Goal: Task Accomplishment & Management: Manage account settings

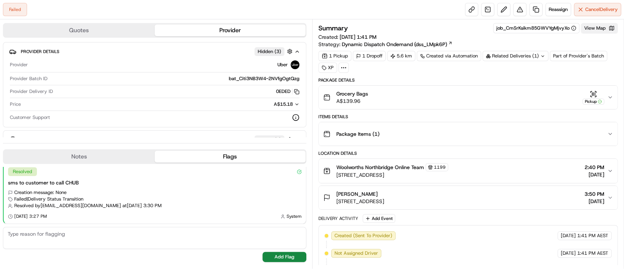
click at [607, 29] on button "View Map" at bounding box center [599, 28] width 37 height 10
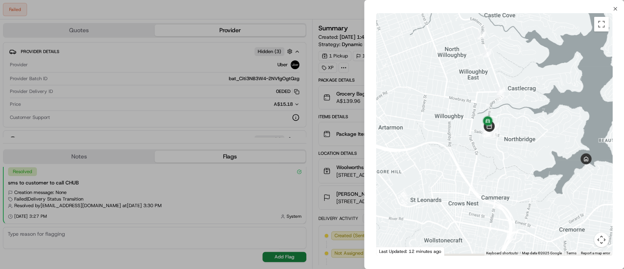
drag, startPoint x: 491, startPoint y: 124, endPoint x: 508, endPoint y: 83, distance: 44.1
click at [508, 83] on div at bounding box center [494, 134] width 236 height 242
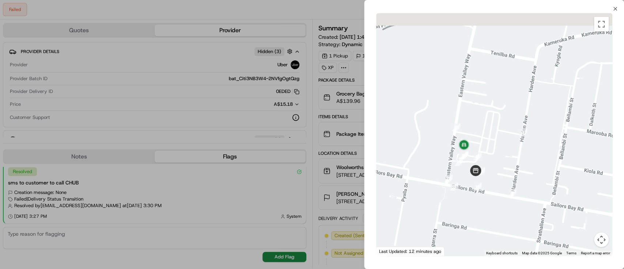
drag, startPoint x: 442, startPoint y: 102, endPoint x: 506, endPoint y: 180, distance: 100.9
click at [516, 204] on div at bounding box center [494, 134] width 236 height 242
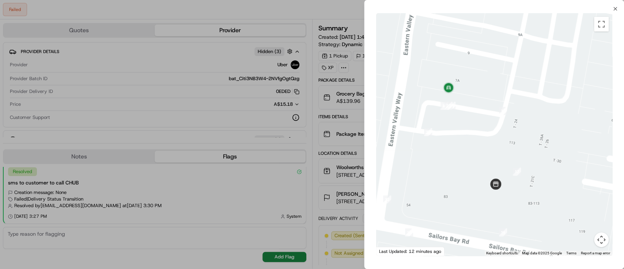
drag, startPoint x: 496, startPoint y: 160, endPoint x: 598, endPoint y: 149, distance: 101.8
click at [598, 149] on div at bounding box center [494, 134] width 236 height 242
click at [251, 178] on div at bounding box center [312, 134] width 624 height 269
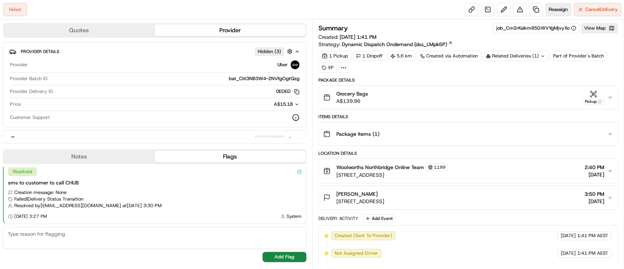
click at [553, 7] on span "Reassign" at bounding box center [558, 9] width 19 height 7
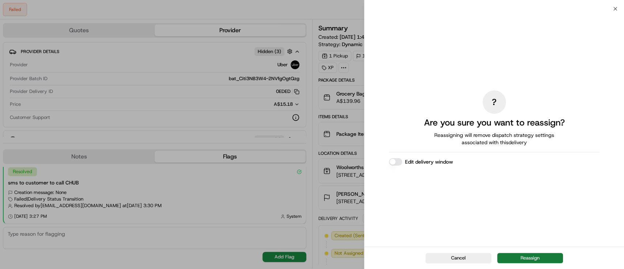
click at [511, 254] on button "Reassign" at bounding box center [530, 258] width 66 height 10
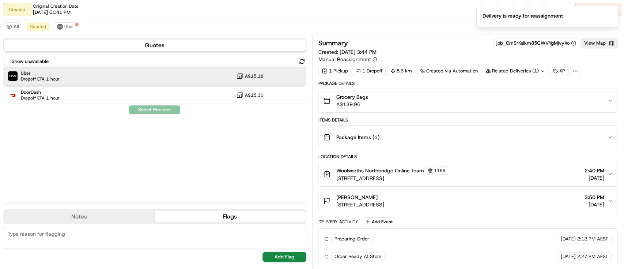
click at [40, 70] on span "Uber" at bounding box center [40, 73] width 39 height 6
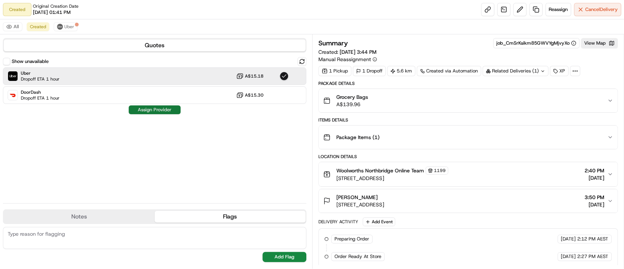
click at [163, 112] on button "Assign Provider" at bounding box center [155, 109] width 52 height 9
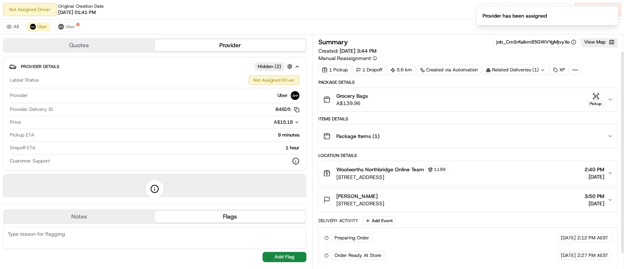
scroll to position [36, 0]
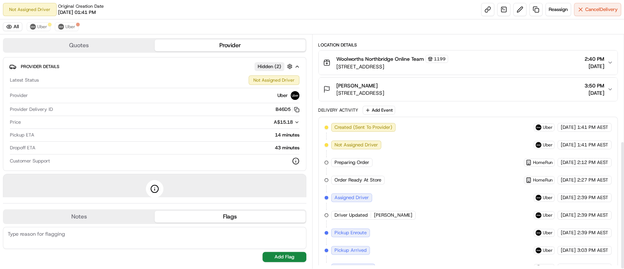
scroll to position [193, 0]
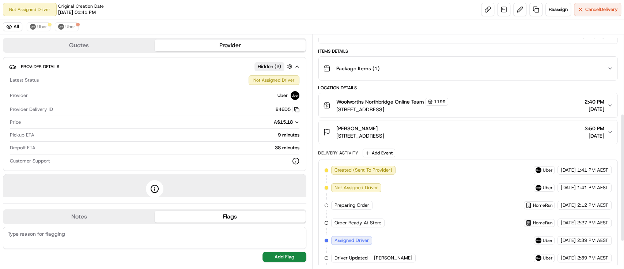
scroll to position [193, 0]
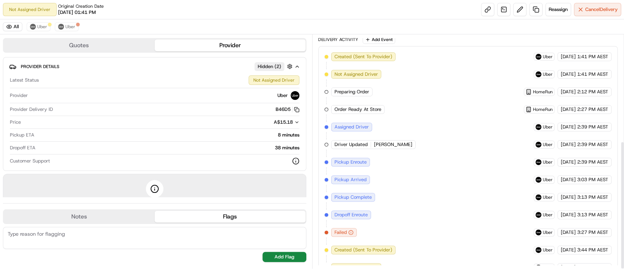
scroll to position [193, 0]
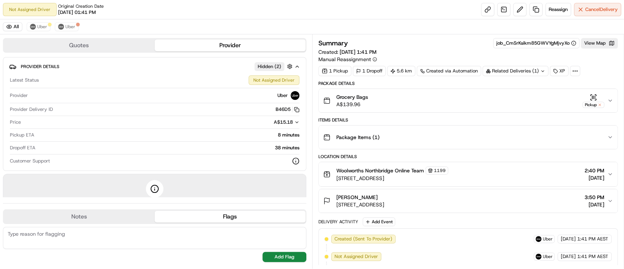
scroll to position [193, 0]
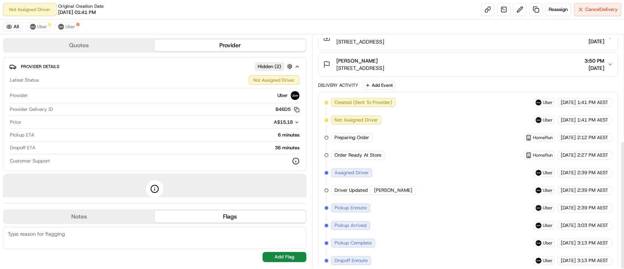
scroll to position [193, 0]
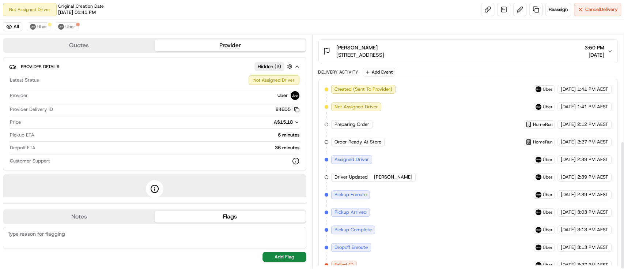
scroll to position [193, 0]
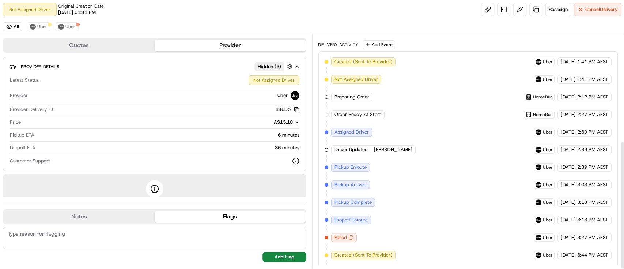
scroll to position [193, 0]
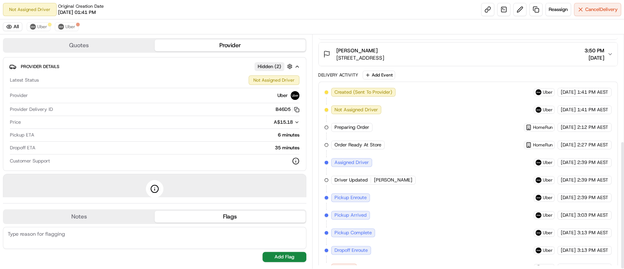
scroll to position [193, 0]
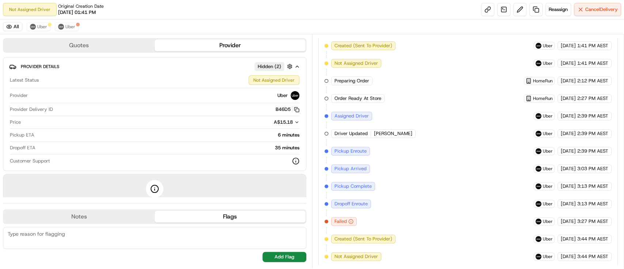
click at [332, 237] on div "Created (Sent To Provider)" at bounding box center [363, 238] width 64 height 9
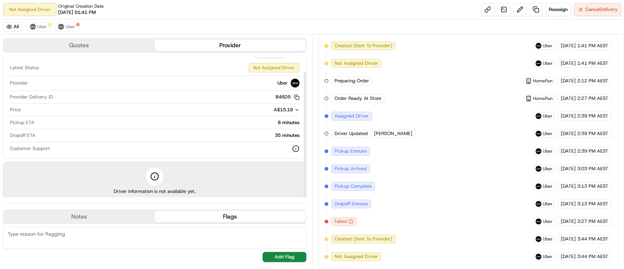
scroll to position [17, 0]
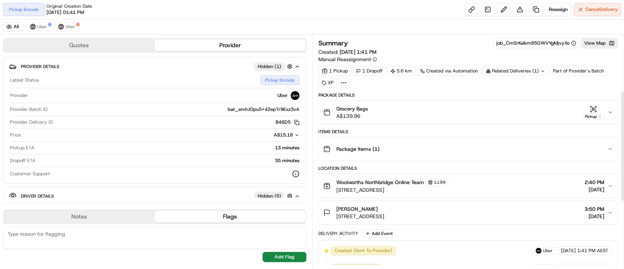
scroll to position [257, 0]
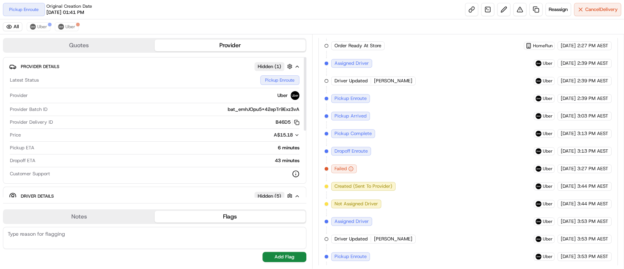
scroll to position [275, 0]
